Goal: Information Seeking & Learning: Check status

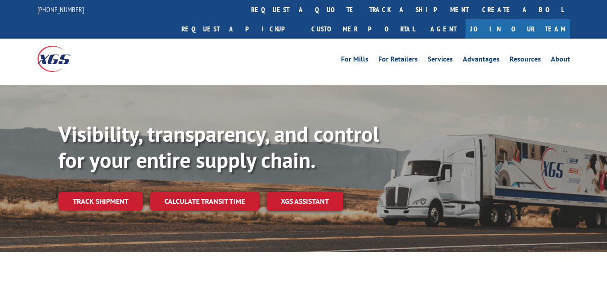
drag, startPoint x: 0, startPoint y: 0, endPoint x: 120, endPoint y: 183, distance: 218.5
click at [120, 192] on link "Track shipment" at bounding box center [100, 201] width 85 height 19
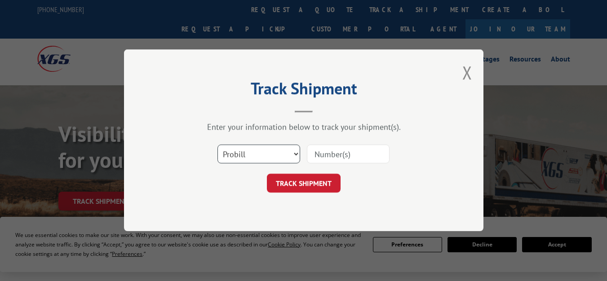
click at [275, 150] on select "Select category... Probill BOL PO" at bounding box center [259, 154] width 83 height 19
select select "bol"
click at [218, 145] on select "Select category... Probill BOL PO" at bounding box center [259, 154] width 83 height 19
click at [360, 151] on input at bounding box center [348, 154] width 83 height 19
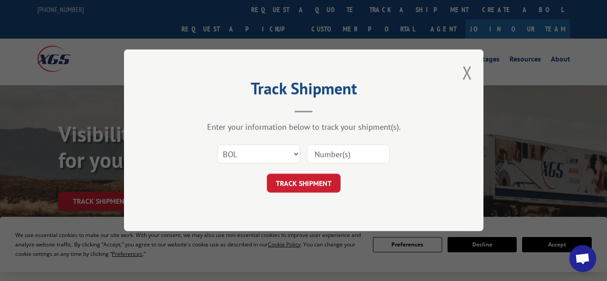
paste input "31621314"
type input "31621314"
click at [324, 183] on button "TRACK SHIPMENT" at bounding box center [304, 183] width 74 height 19
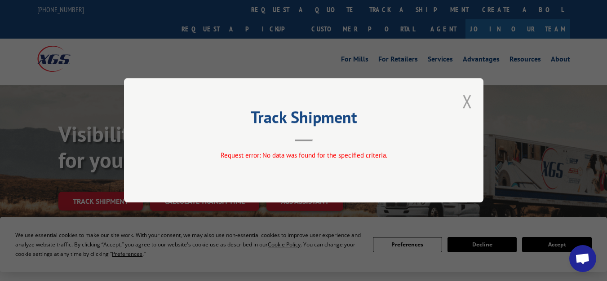
click at [469, 104] on button "Close modal" at bounding box center [468, 101] width 10 height 24
